Goal: Obtain resource: Obtain resource

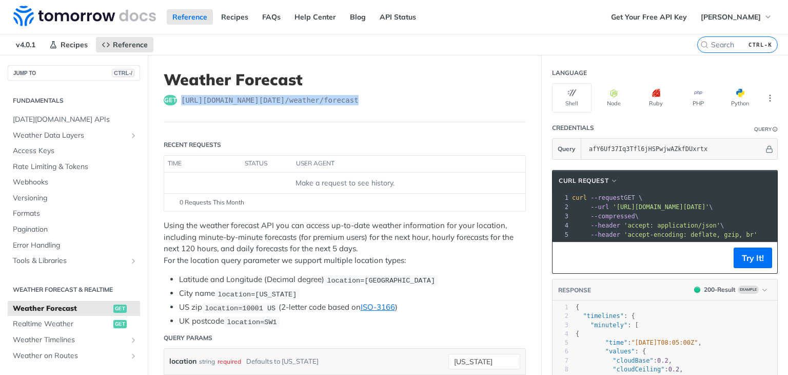
drag, startPoint x: 358, startPoint y: 97, endPoint x: 182, endPoint y: 97, distance: 176.1
click at [182, 97] on div "get [URL][DOMAIN_NAME][DATE] /weather/forecast" at bounding box center [345, 100] width 362 height 10
copy span "[URL][DOMAIN_NAME][DATE] /weather/forecast"
click at [394, 93] on header "Weather Forecast get [URL][DOMAIN_NAME][DATE] /weather/forecast" at bounding box center [345, 96] width 362 height 52
drag, startPoint x: 362, startPoint y: 102, endPoint x: 179, endPoint y: 89, distance: 183.7
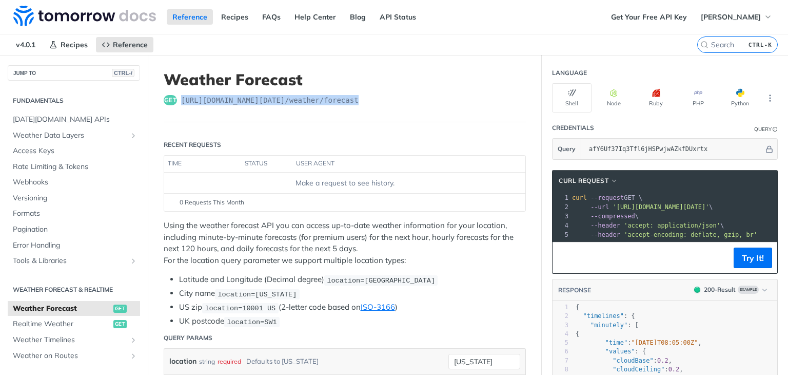
click at [179, 89] on header "Weather Forecast get [URL][DOMAIN_NAME][DATE] /weather/forecast" at bounding box center [345, 96] width 362 height 52
copy span "[URL][DOMAIN_NAME][DATE] /weather/forecast"
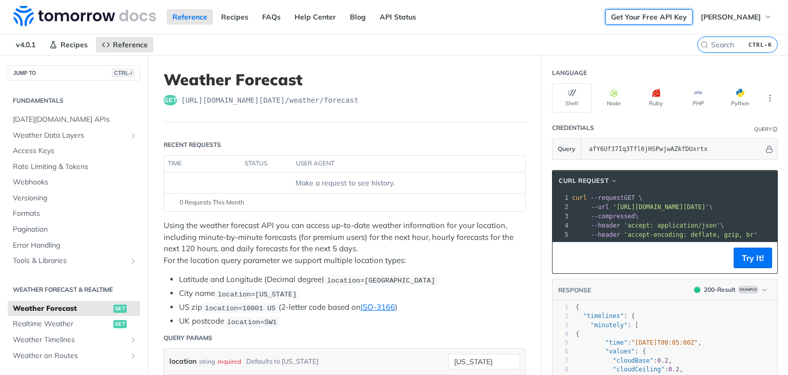
click at [653, 19] on link "Get Your Free API Key" at bounding box center [649, 16] width 87 height 15
